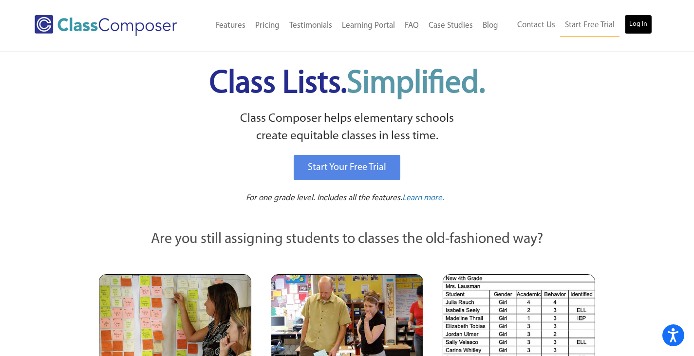
click at [636, 20] on link "Log In" at bounding box center [638, 24] width 28 height 19
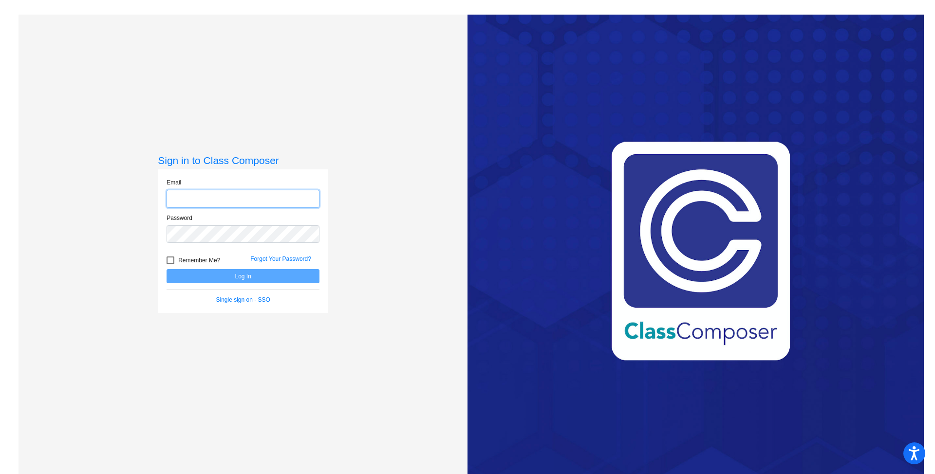
type input "hcamp@psdschools.org"
click at [239, 275] on button "Log In" at bounding box center [242, 276] width 153 height 14
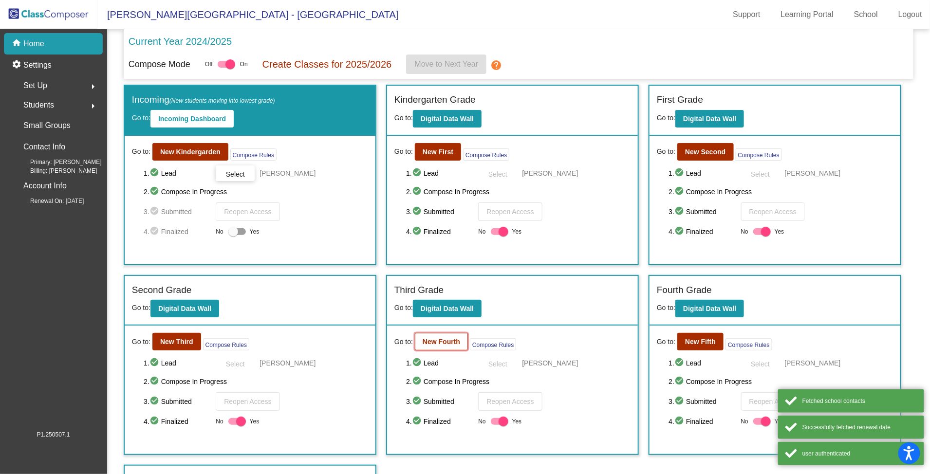
click at [454, 343] on b "New Fourth" at bounding box center [441, 342] width 37 height 8
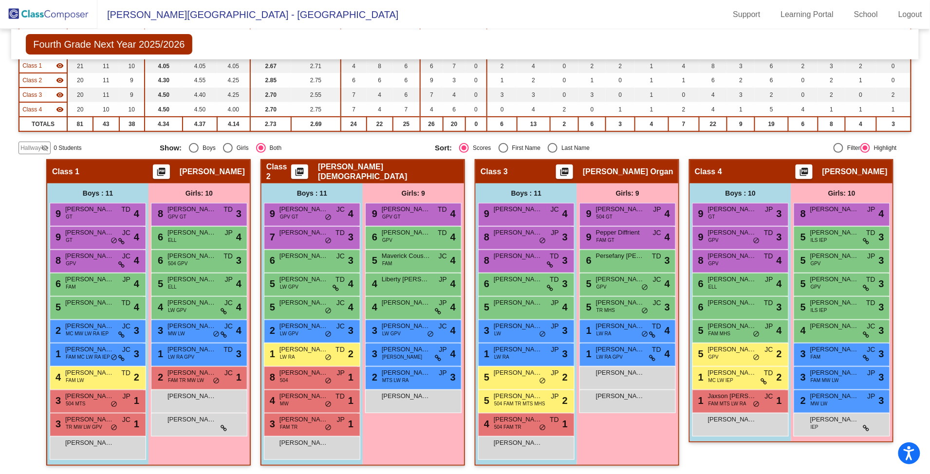
scroll to position [57, 0]
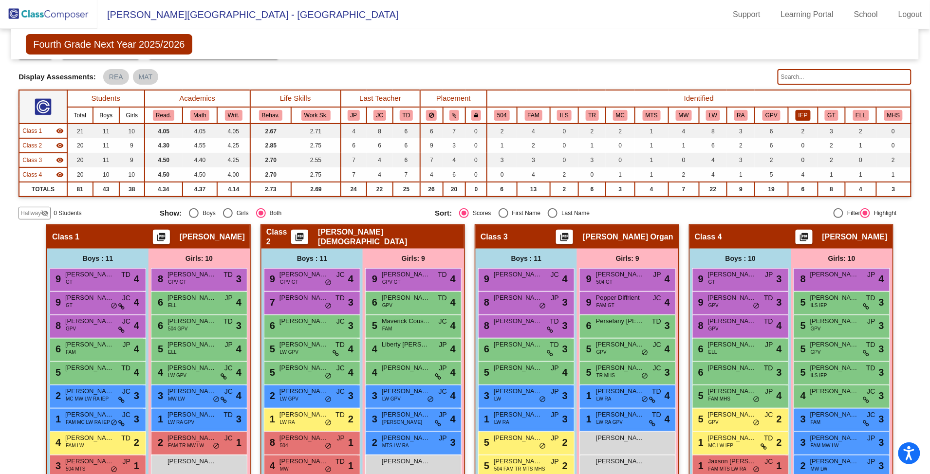
click at [795, 113] on button "IEP" at bounding box center [802, 115] width 15 height 11
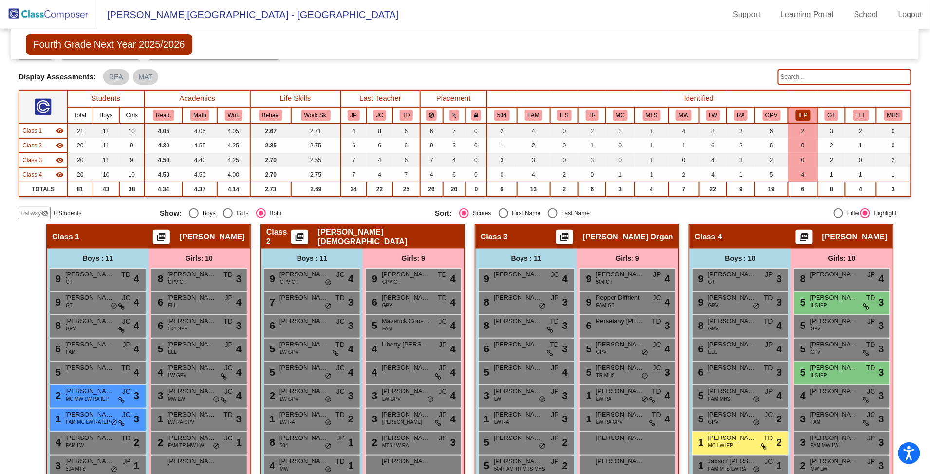
click at [795, 113] on button "IEP" at bounding box center [802, 115] width 15 height 11
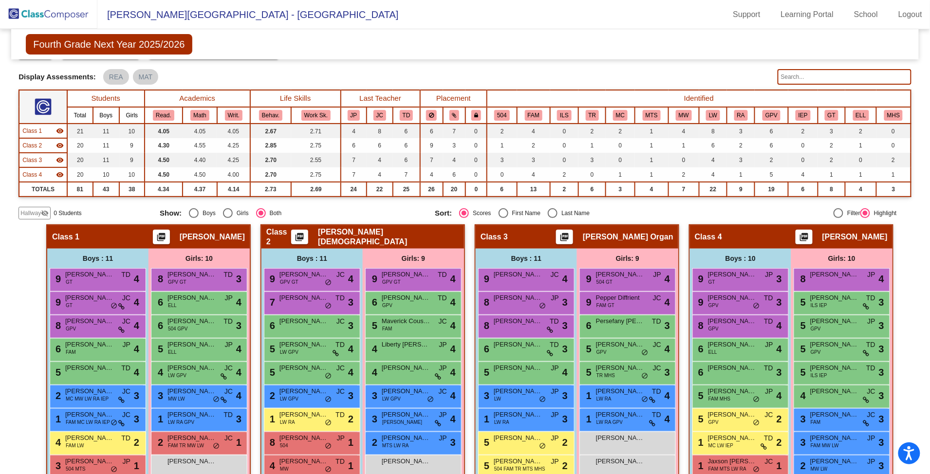
scroll to position [123, 0]
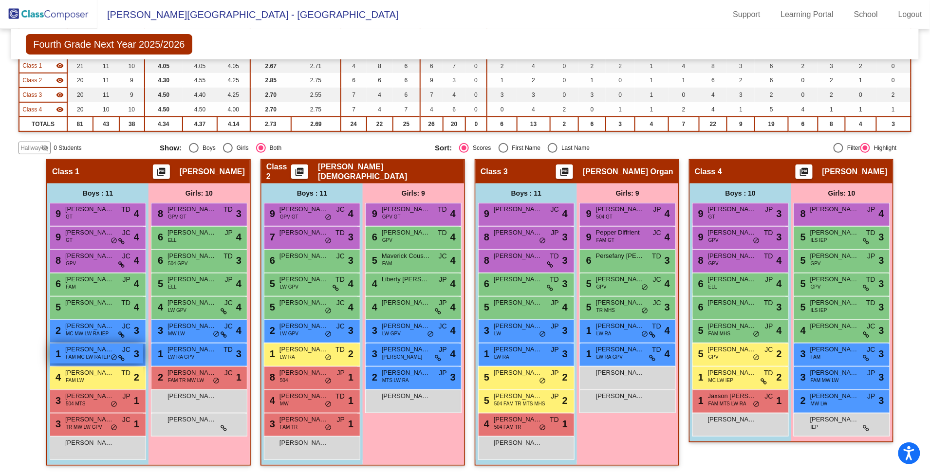
click at [75, 359] on span "FAM MC LW RA IEP" at bounding box center [88, 356] width 44 height 7
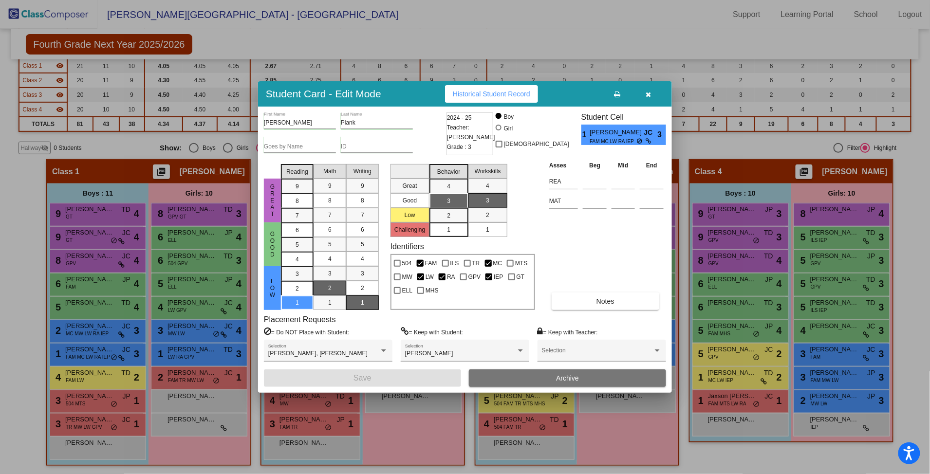
click at [649, 96] on icon "button" at bounding box center [648, 94] width 5 height 7
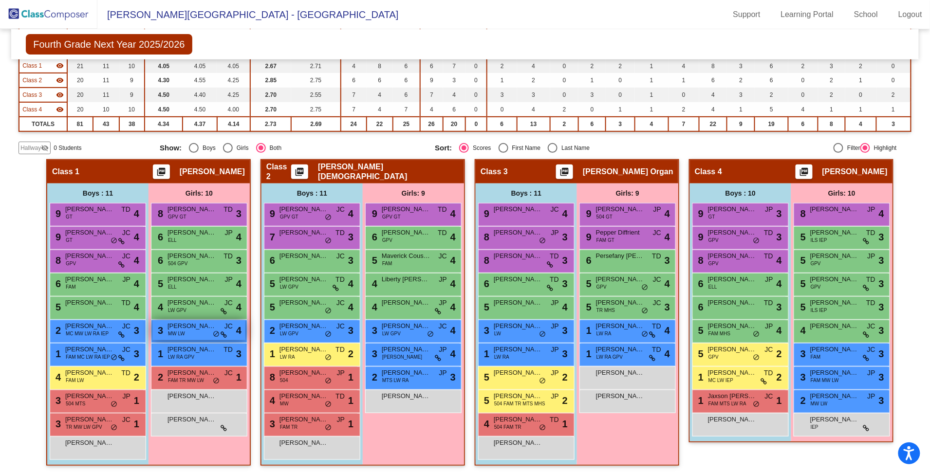
click at [177, 335] on span "MW LW" at bounding box center [176, 333] width 17 height 7
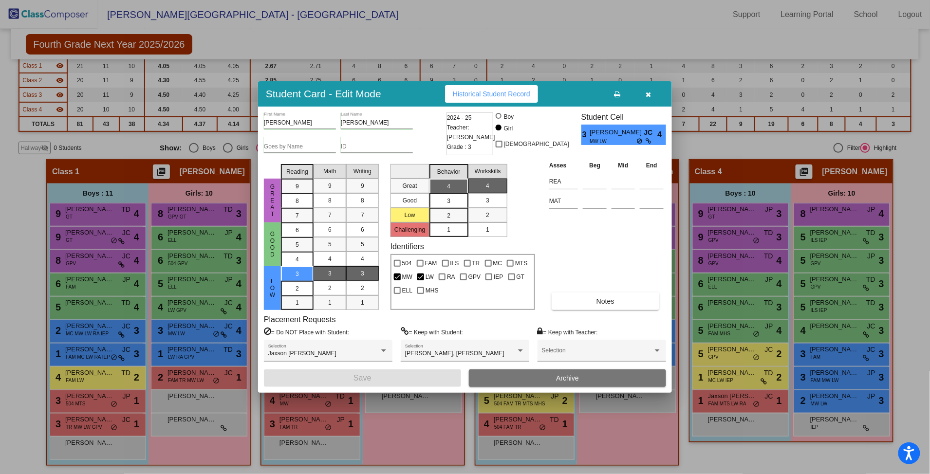
click at [650, 92] on icon "button" at bounding box center [648, 94] width 5 height 7
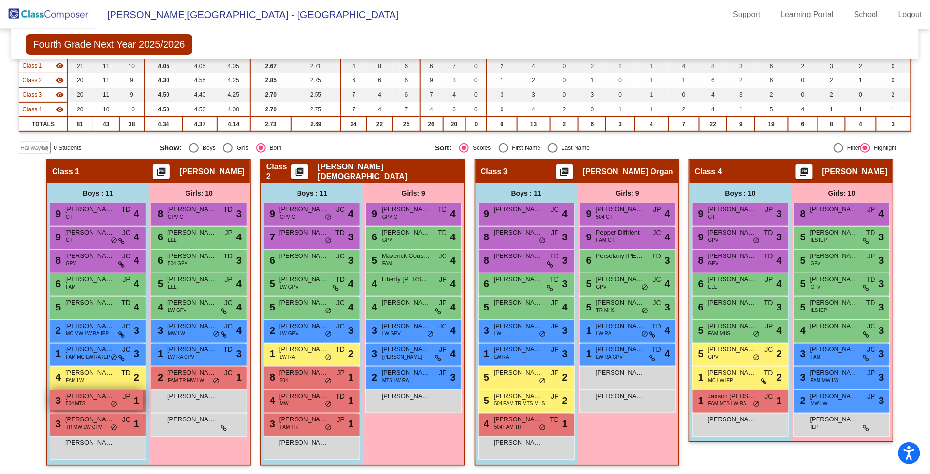
click at [92, 395] on span "Scott Kalmin" at bounding box center [89, 396] width 49 height 10
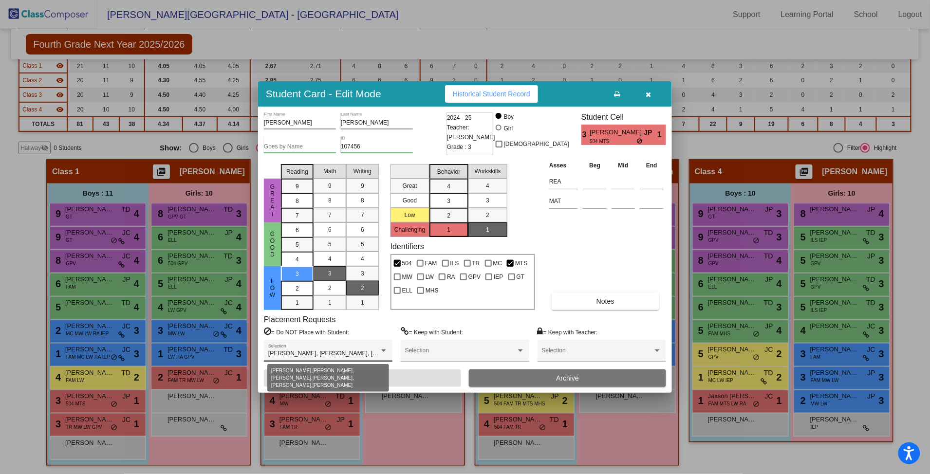
click at [333, 356] on span "Aurora Ramsdell, Ayda Bartha, Nathan Horner, Sebastian Bailey, Weston Walter, W…" at bounding box center [420, 353] width 304 height 7
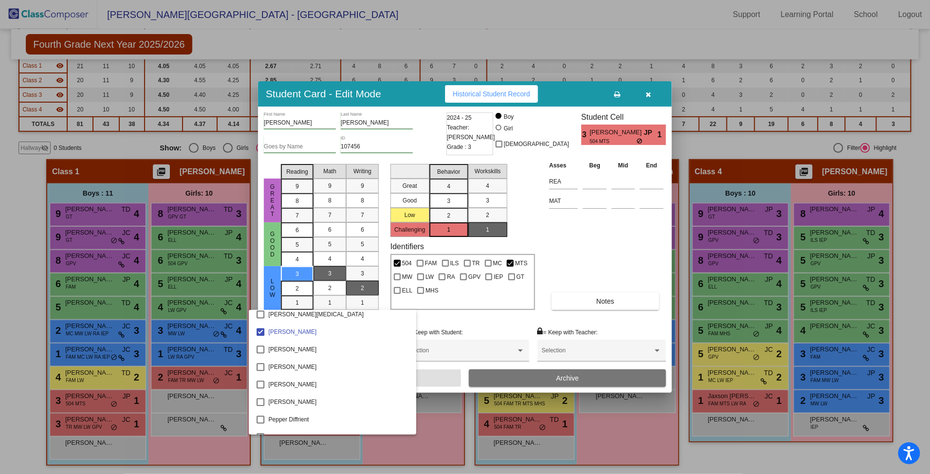
scroll to position [1277, 0]
click at [573, 253] on div at bounding box center [465, 237] width 930 height 474
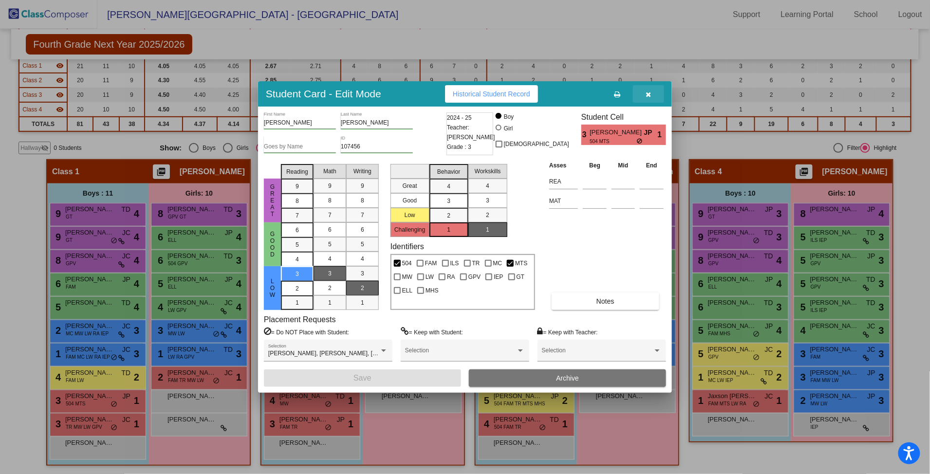
click at [649, 92] on icon "button" at bounding box center [648, 94] width 5 height 7
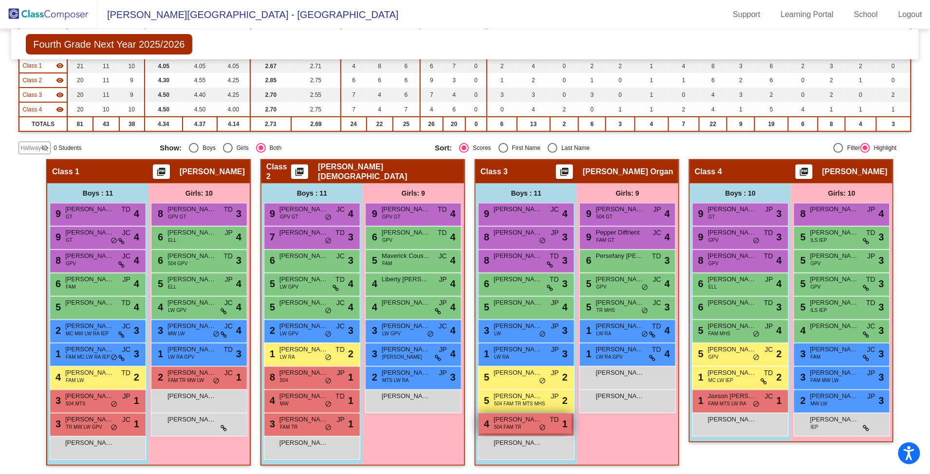
click at [516, 420] on span "Dominiq Hunter" at bounding box center [518, 420] width 49 height 10
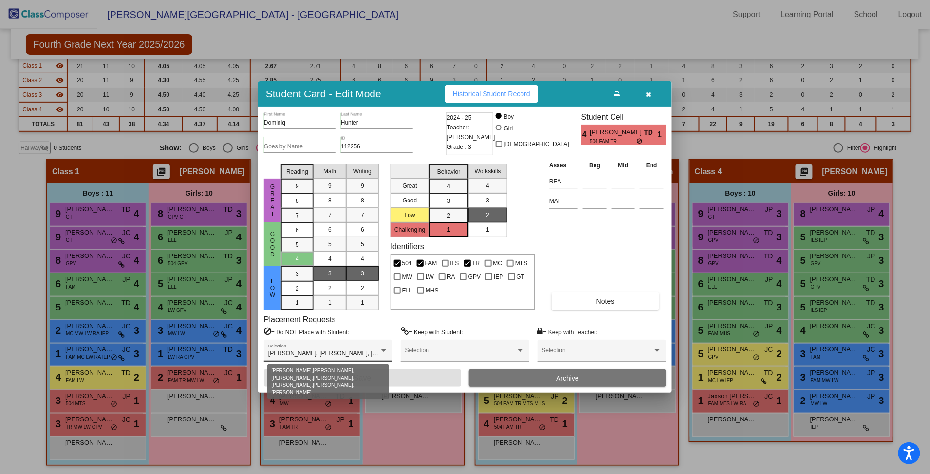
click at [384, 349] on div at bounding box center [383, 351] width 9 height 7
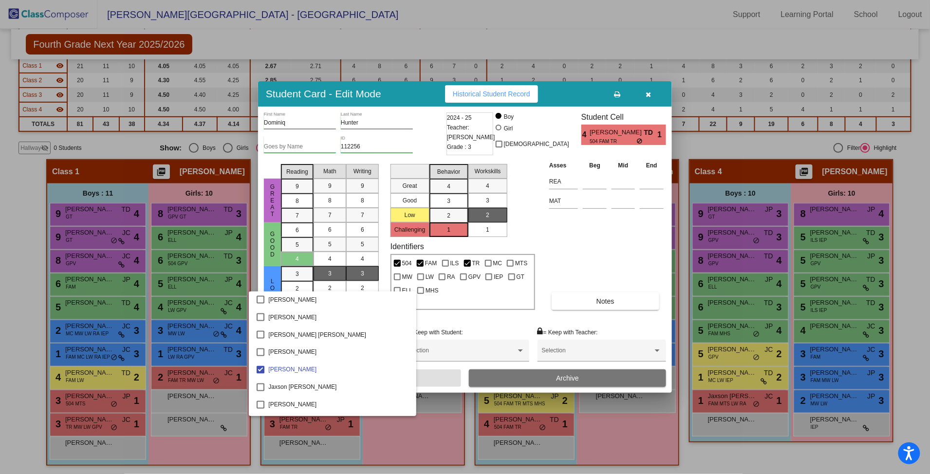
scroll to position [974, 0]
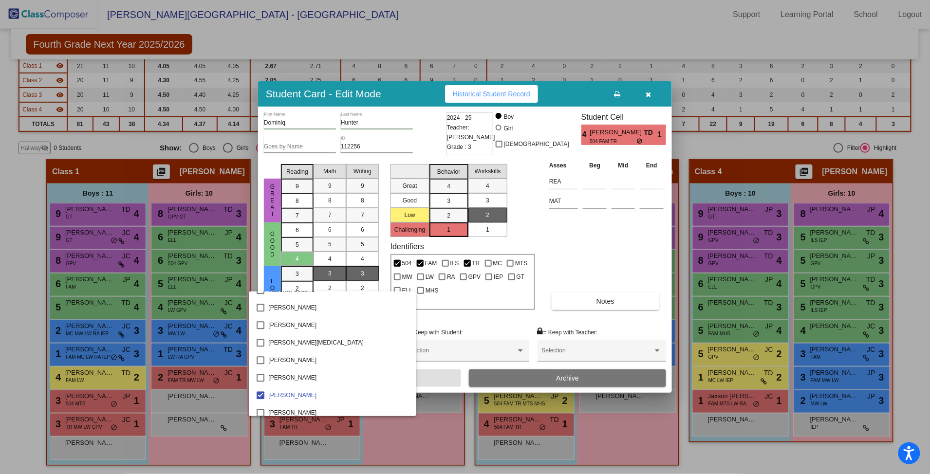
click at [598, 242] on div at bounding box center [465, 237] width 930 height 474
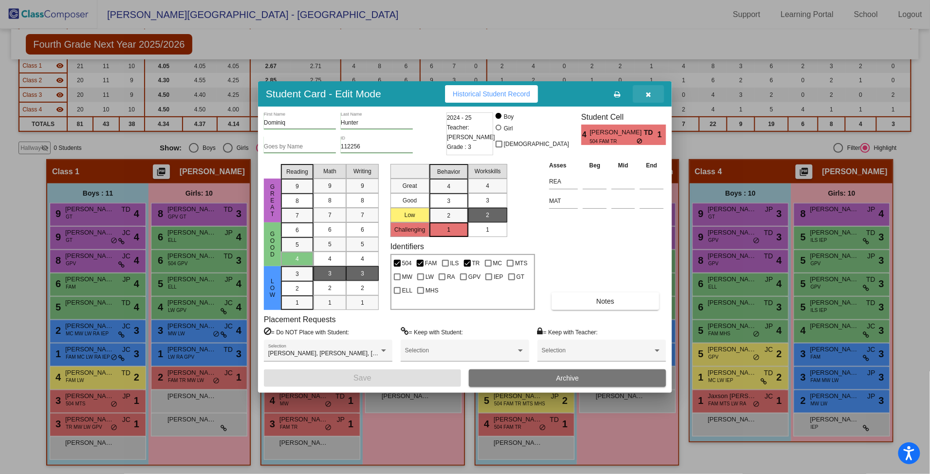
click at [649, 94] on icon "button" at bounding box center [648, 94] width 5 height 7
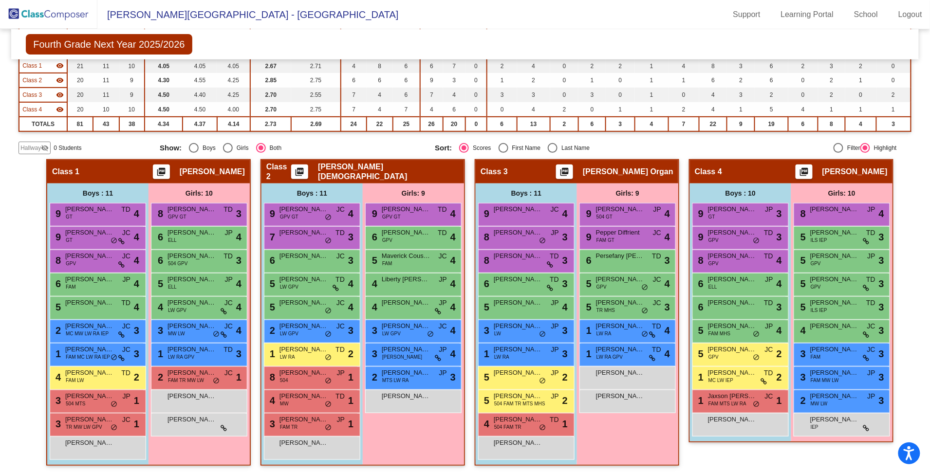
scroll to position [0, 0]
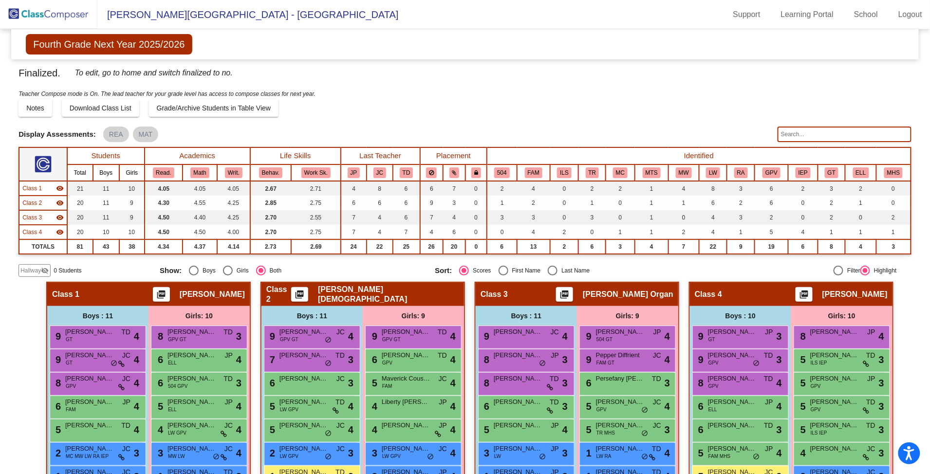
click at [61, 8] on img at bounding box center [48, 14] width 97 height 29
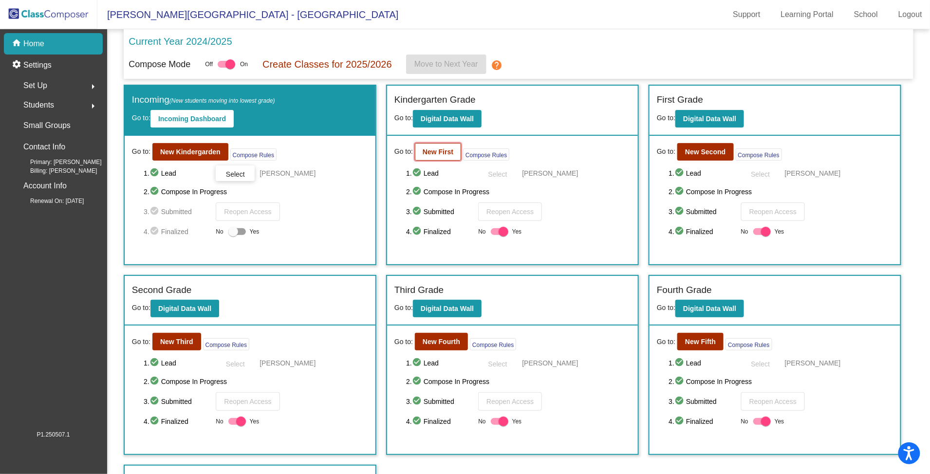
click at [439, 152] on b "New First" at bounding box center [438, 152] width 31 height 8
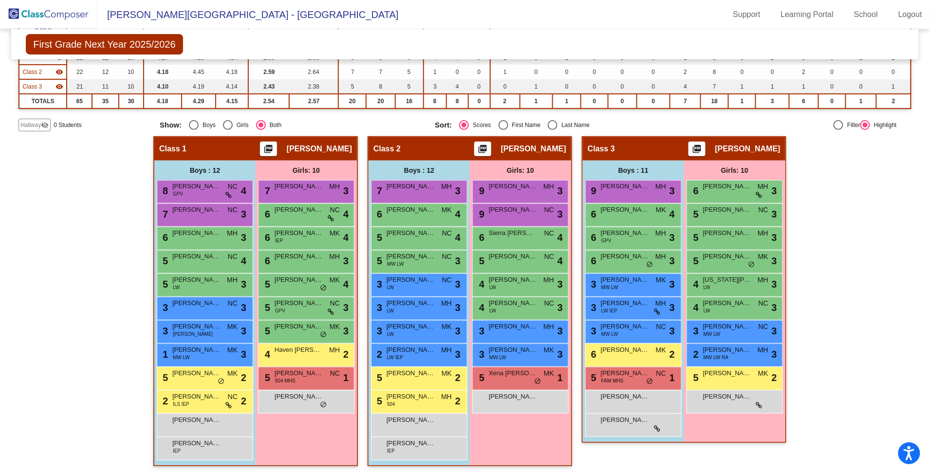
scroll to position [1, 0]
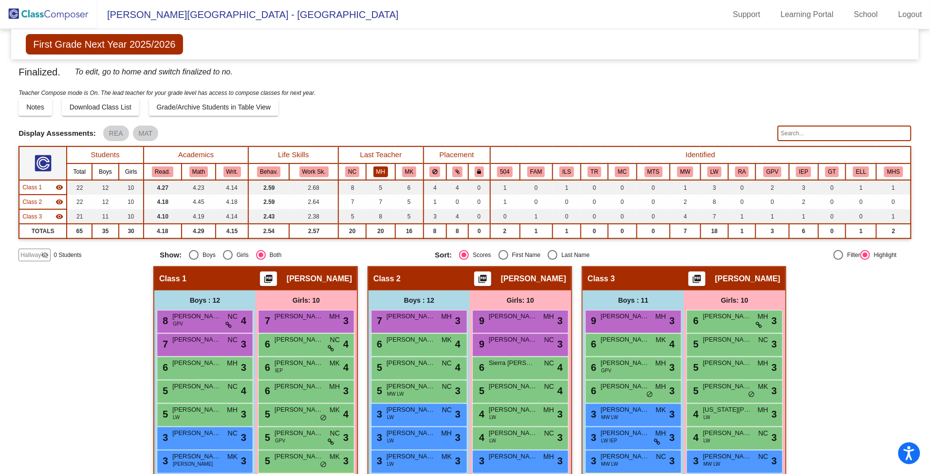
click at [378, 167] on button "MH" at bounding box center [380, 171] width 15 height 11
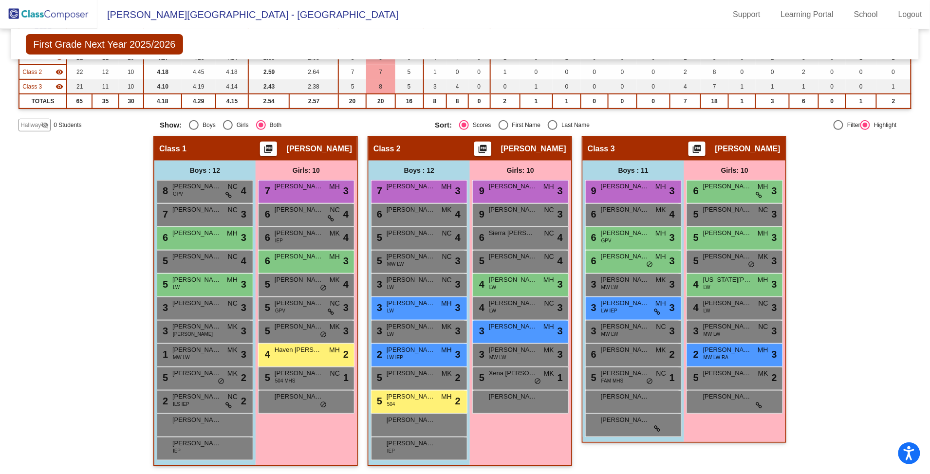
scroll to position [66, 0]
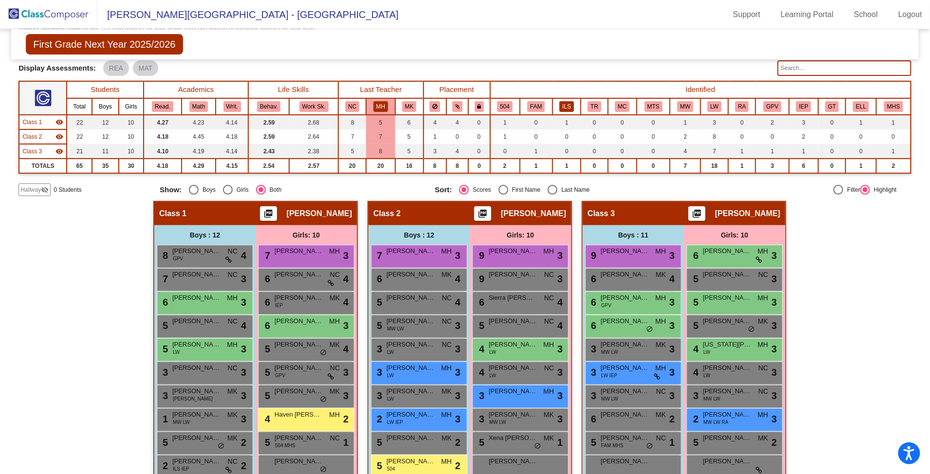
click at [560, 102] on button "ILS" at bounding box center [566, 106] width 15 height 11
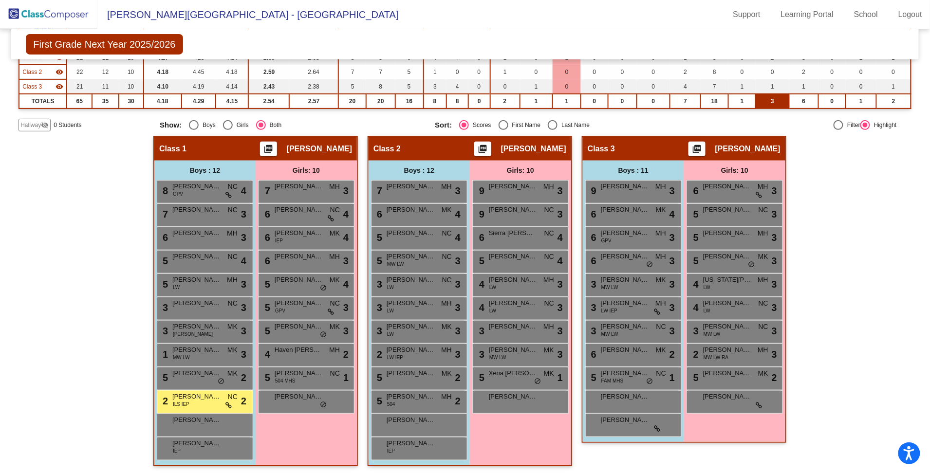
scroll to position [1, 0]
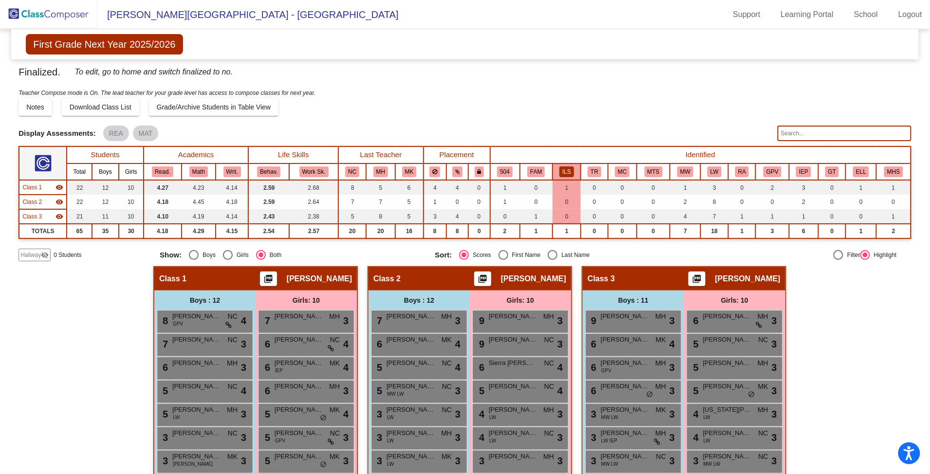
click at [565, 169] on button "ILS" at bounding box center [566, 171] width 15 height 11
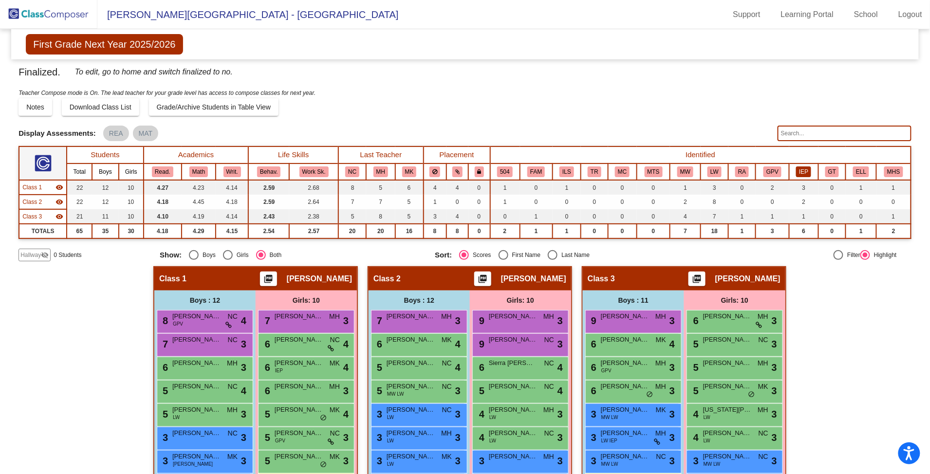
click at [799, 170] on button "IEP" at bounding box center [803, 171] width 15 height 11
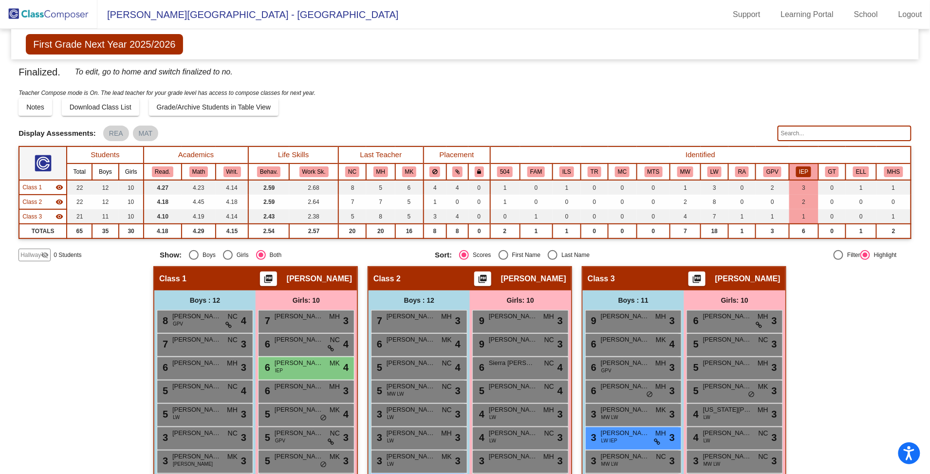
click at [799, 168] on button "IEP" at bounding box center [803, 171] width 15 height 11
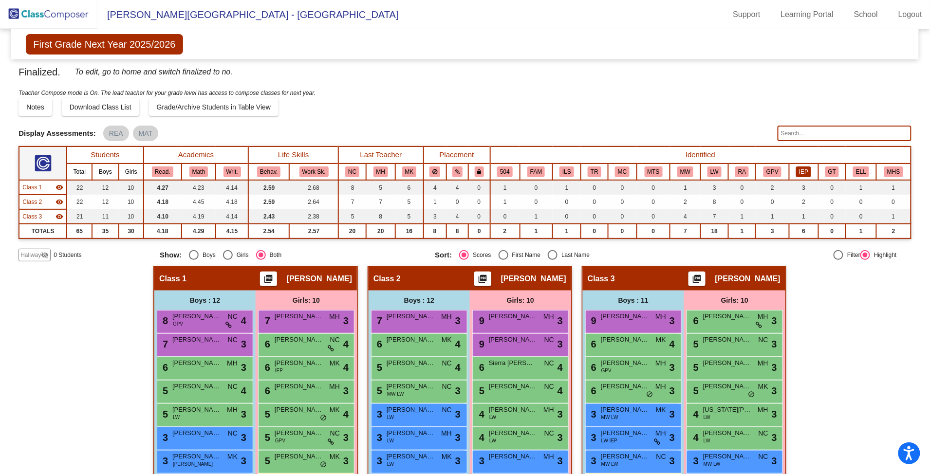
click at [801, 167] on button "IEP" at bounding box center [803, 171] width 15 height 11
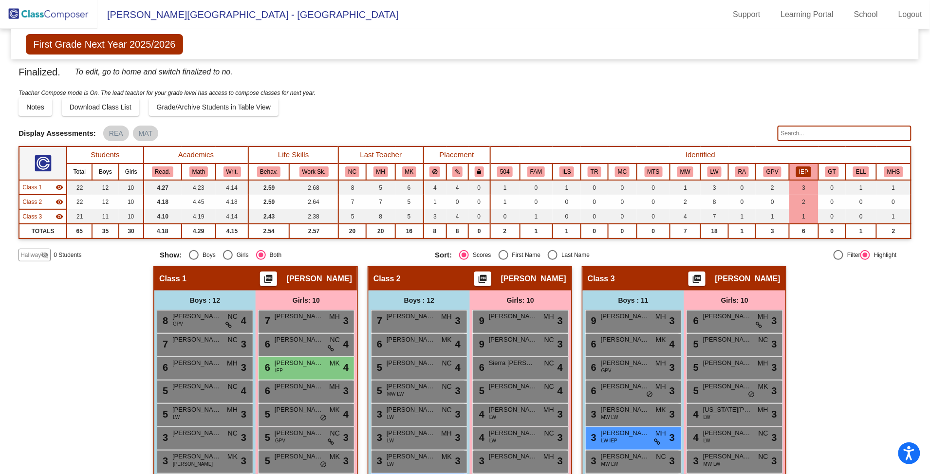
click at [797, 169] on button "IEP" at bounding box center [803, 171] width 15 height 11
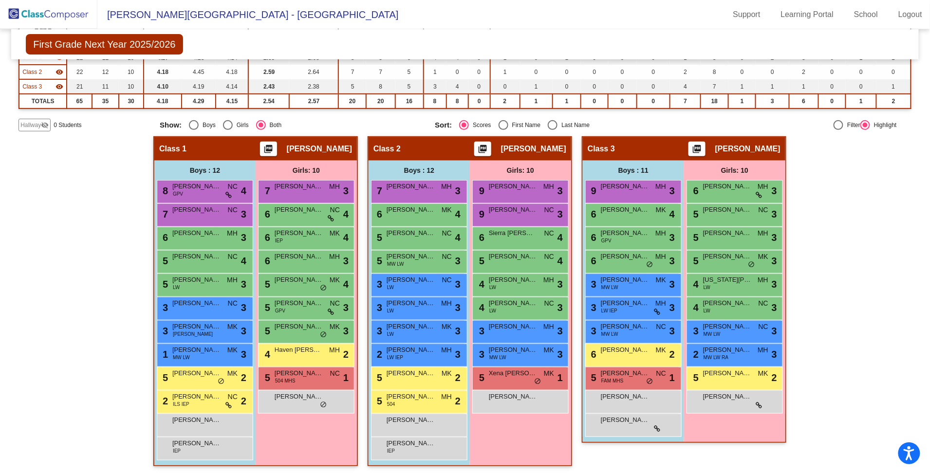
scroll to position [0, 0]
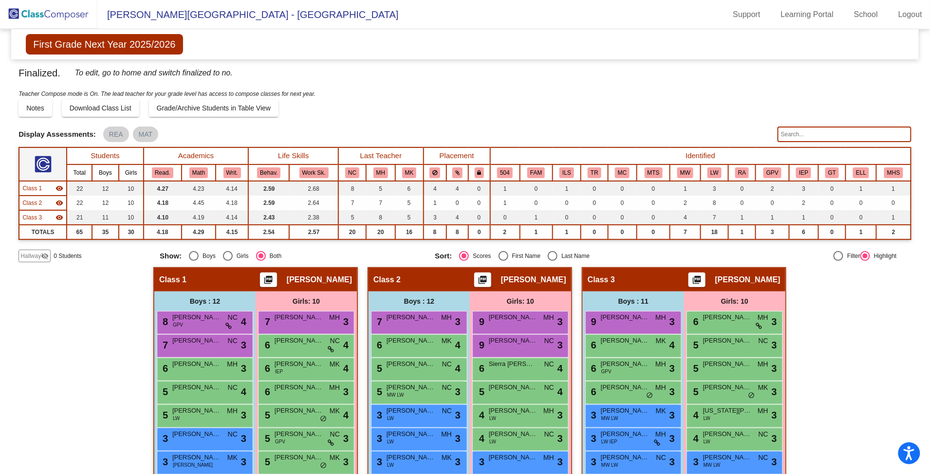
click at [49, 8] on img at bounding box center [48, 14] width 97 height 29
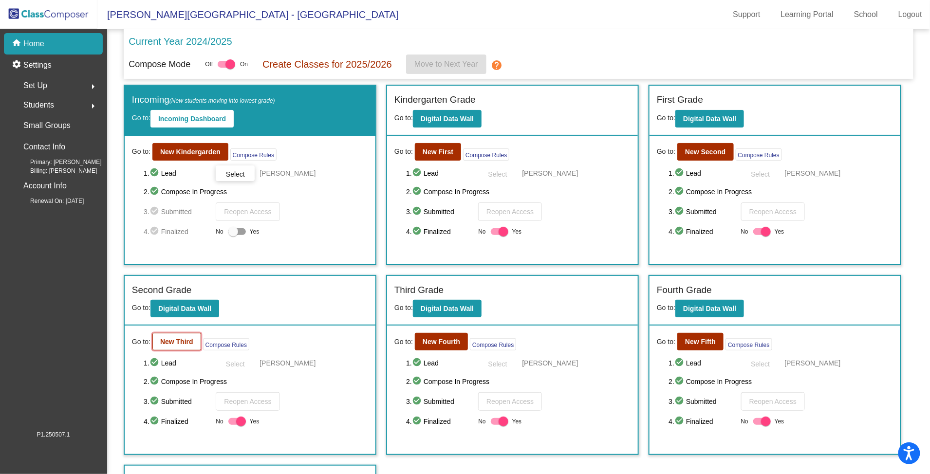
click at [175, 339] on b "New Third" at bounding box center [176, 342] width 33 height 8
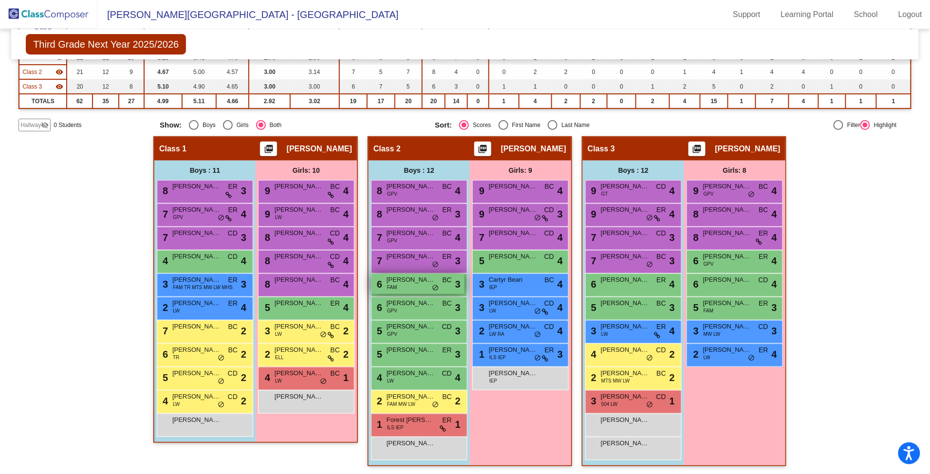
scroll to position [1, 0]
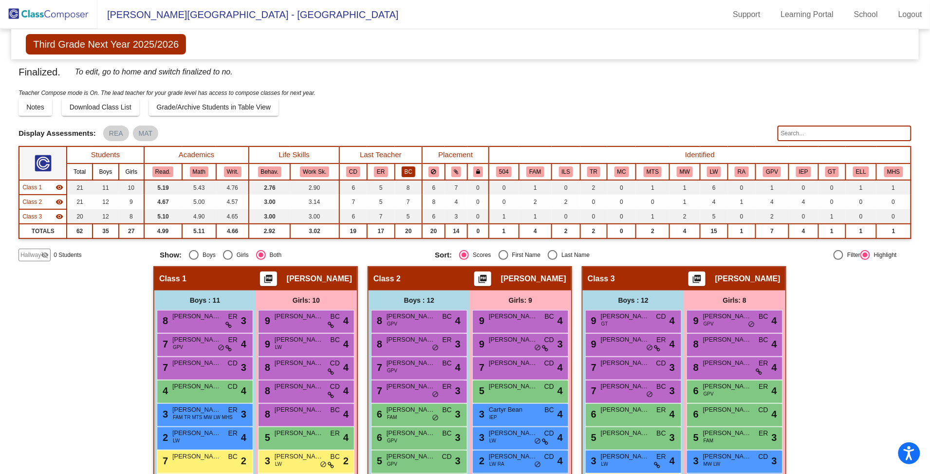
click at [405, 171] on button "BC" at bounding box center [409, 171] width 14 height 11
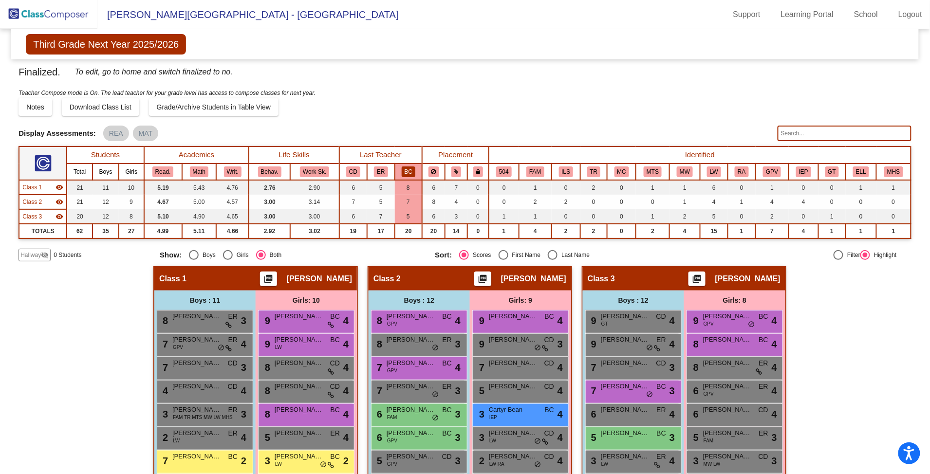
click at [405, 171] on button "BC" at bounding box center [409, 171] width 14 height 11
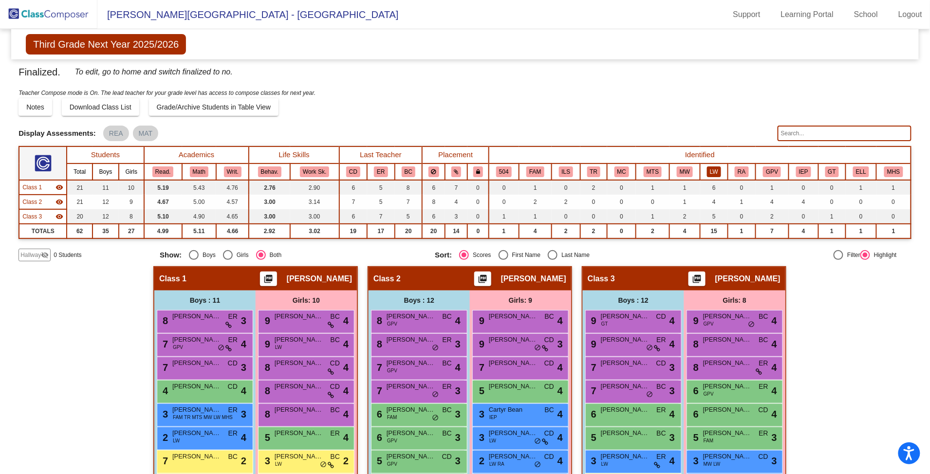
click at [709, 172] on button "LW" at bounding box center [714, 171] width 14 height 11
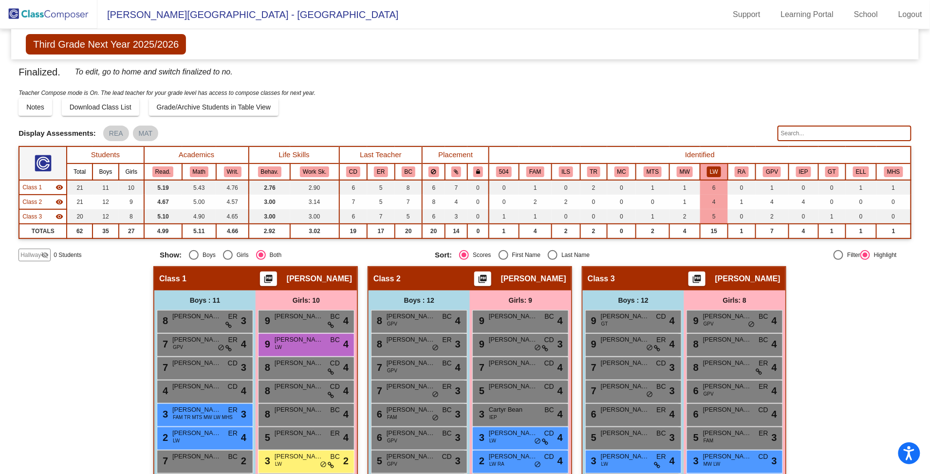
click at [710, 169] on button "LW" at bounding box center [714, 171] width 14 height 11
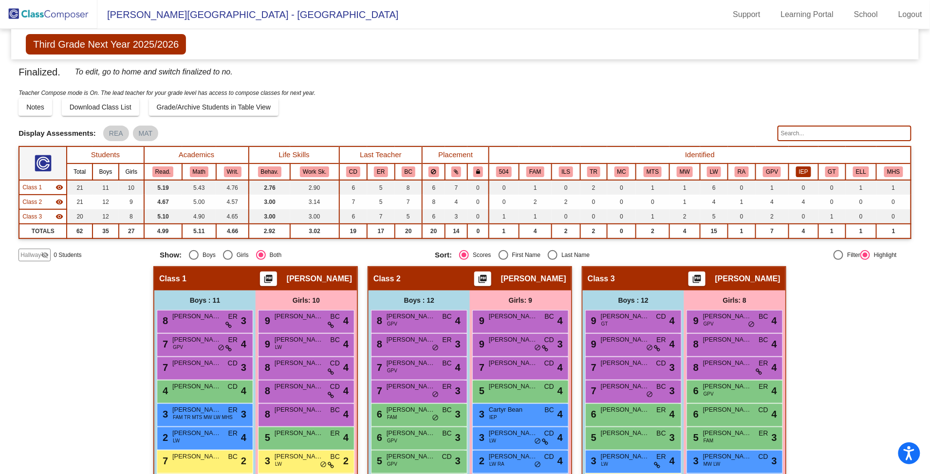
click at [797, 172] on button "IEP" at bounding box center [803, 171] width 15 height 11
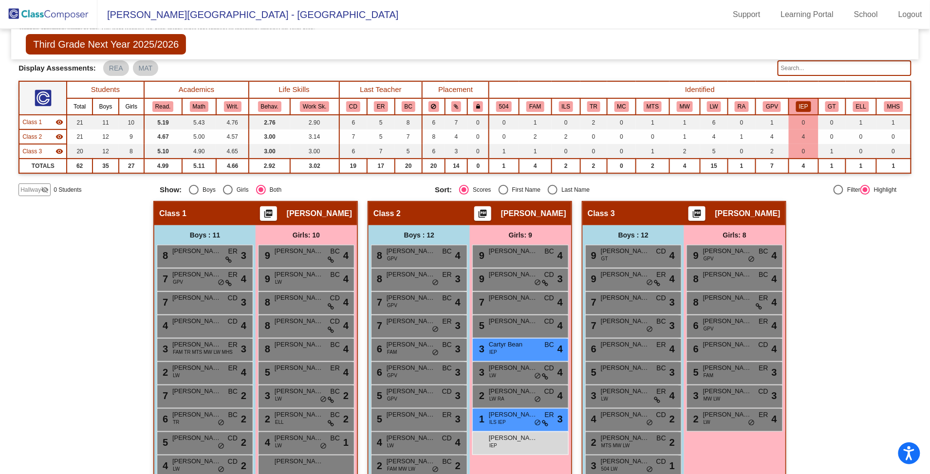
scroll to position [0, 0]
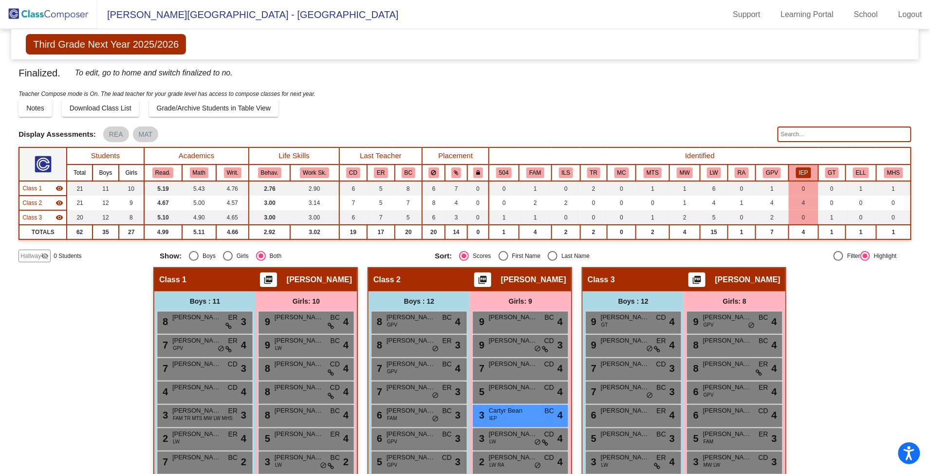
click at [802, 171] on button "IEP" at bounding box center [803, 172] width 15 height 11
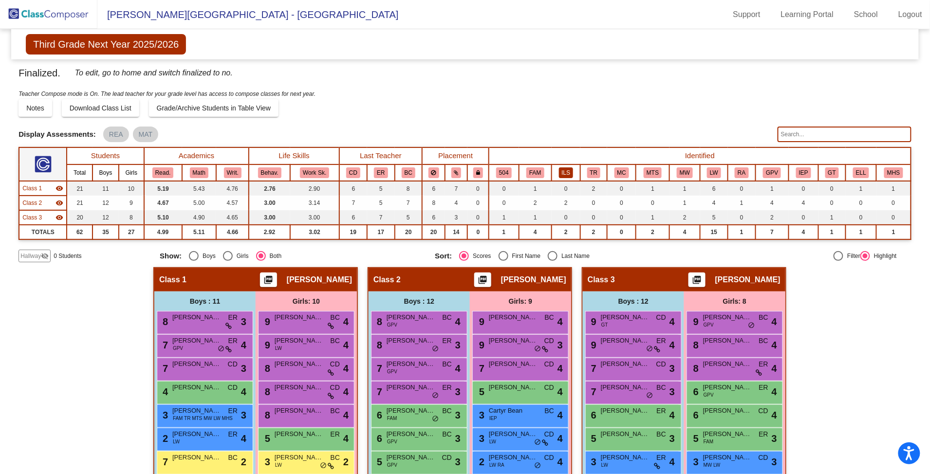
click at [564, 171] on button "ILS" at bounding box center [566, 172] width 15 height 11
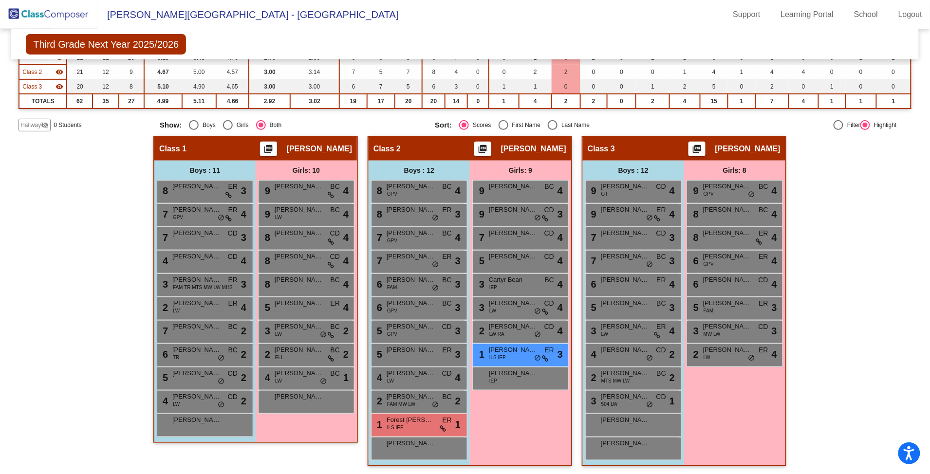
scroll to position [1, 0]
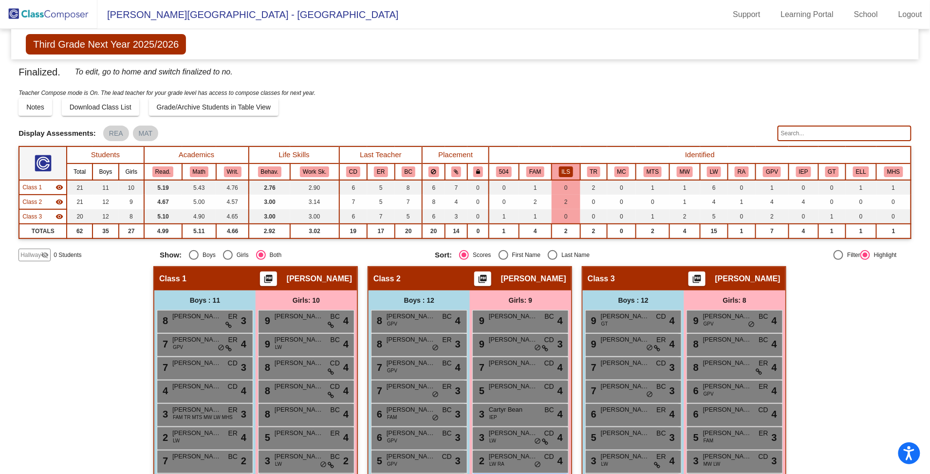
click at [559, 172] on button "ILS" at bounding box center [566, 171] width 15 height 11
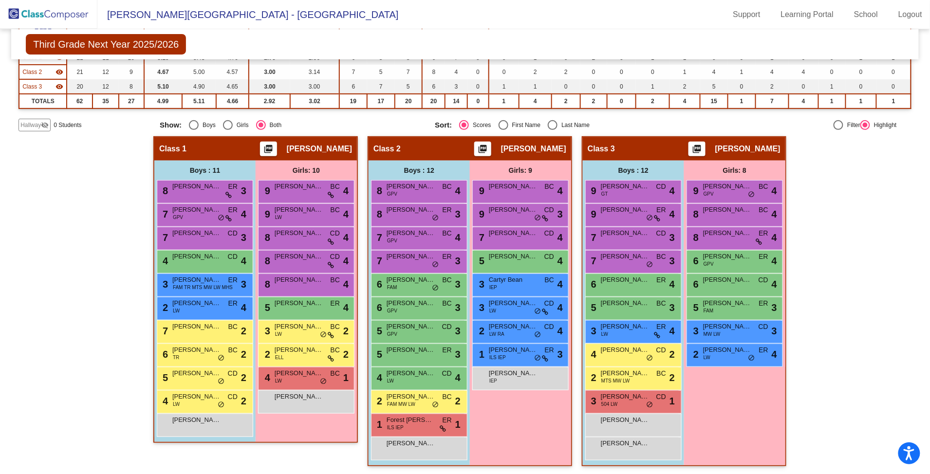
scroll to position [0, 0]
